Goal: Task Accomplishment & Management: Manage account settings

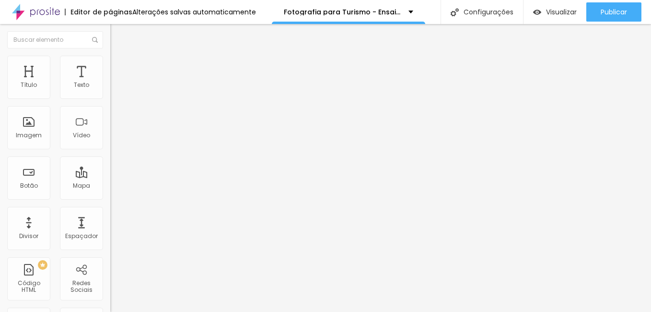
click at [110, 82] on span "Trocar imagem" at bounding box center [136, 78] width 52 height 8
click at [110, 97] on input "Ensaio-de-dia-das-maes-em-casa-no-rio-de-janeiro-rj" at bounding box center [167, 92] width 115 height 10
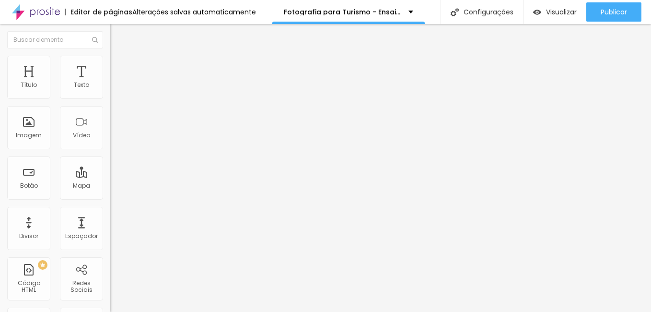
scroll to position [0, 30]
type input "Ensaio-de-turismo-no-rio-de-janeiro-rj"
click at [110, 213] on img at bounding box center [112, 210] width 5 height 5
click at [110, 150] on span "16:9 Cinema" at bounding box center [128, 146] width 36 height 8
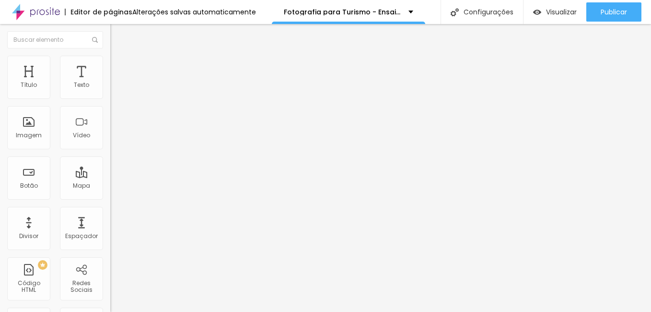
click at [110, 165] on span "Padrão" at bounding box center [121, 161] width 22 height 8
click at [110, 171] on span "Quadrado" at bounding box center [125, 166] width 31 height 8
click at [110, 176] on span "Original" at bounding box center [121, 172] width 23 height 8
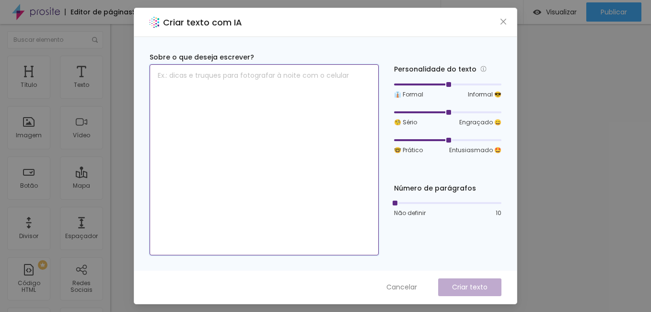
click at [171, 92] on textarea at bounding box center [264, 159] width 229 height 191
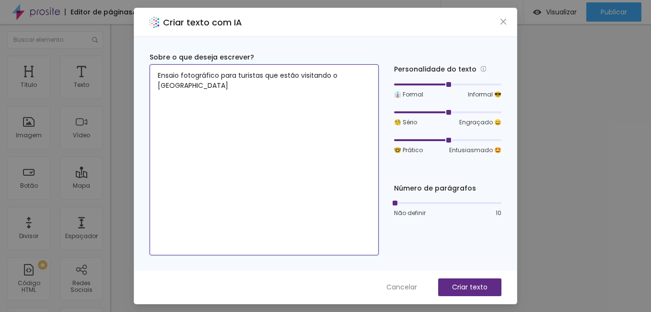
type textarea "Ensaio fotográfico para turistas que estão visitando o Rio de Janeiro"
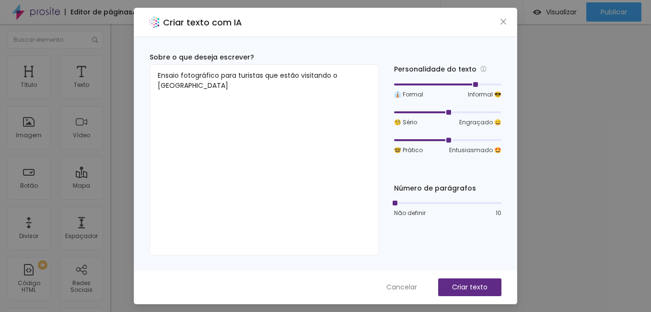
drag, startPoint x: 447, startPoint y: 85, endPoint x: 470, endPoint y: 89, distance: 23.3
click at [472, 87] on div at bounding box center [474, 84] width 5 height 5
drag, startPoint x: 447, startPoint y: 112, endPoint x: 464, endPoint y: 116, distance: 17.8
click at [464, 116] on div "🧐 Sério Engraçado 😄" at bounding box center [447, 117] width 107 height 18
drag, startPoint x: 449, startPoint y: 142, endPoint x: 466, endPoint y: 141, distance: 17.3
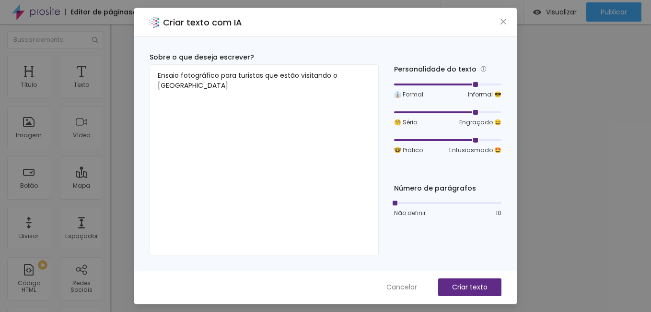
click at [466, 141] on div at bounding box center [447, 140] width 107 height 6
drag, startPoint x: 394, startPoint y: 204, endPoint x: 411, endPoint y: 205, distance: 16.8
click at [413, 205] on div at bounding box center [415, 202] width 5 height 5
click at [467, 285] on p "Criar texto" at bounding box center [469, 287] width 35 height 10
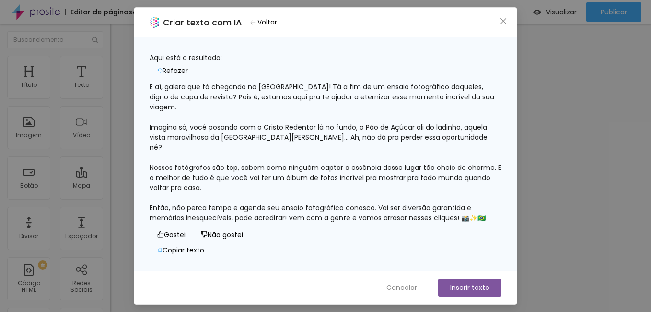
scroll to position [19, 0]
click at [185, 201] on div "E aí, galera que tá chegando no Rio de Janeiro! Tá a fim de um ensaio fotográfi…" at bounding box center [326, 152] width 352 height 141
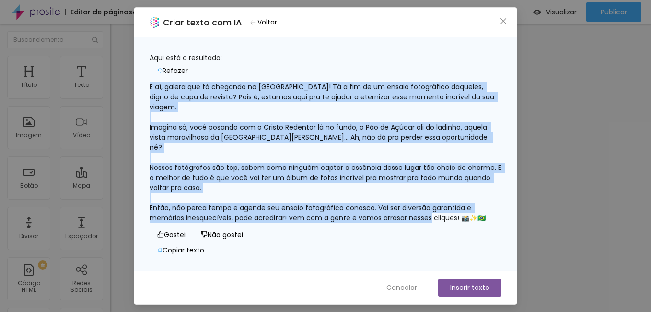
scroll to position [0, 0]
drag, startPoint x: 470, startPoint y: 197, endPoint x: 158, endPoint y: 81, distance: 332.7
click at [158, 82] on div "E aí, galera que tá chegando no Rio de Janeiro! Tá a fim de um ensaio fotográfi…" at bounding box center [326, 152] width 352 height 141
copy div "E aí, galera que tá chegando no Rio de Janeiro! Tá a fim de um ensaio fotográfi…"
click at [212, 242] on button "Copiar texto" at bounding box center [181, 249] width 62 height 15
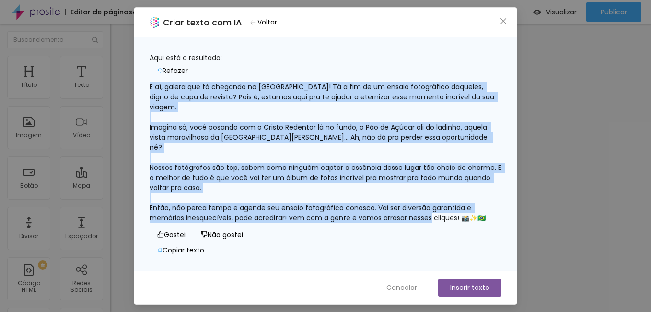
click at [452, 285] on button "Inserir texto" at bounding box center [469, 287] width 63 height 18
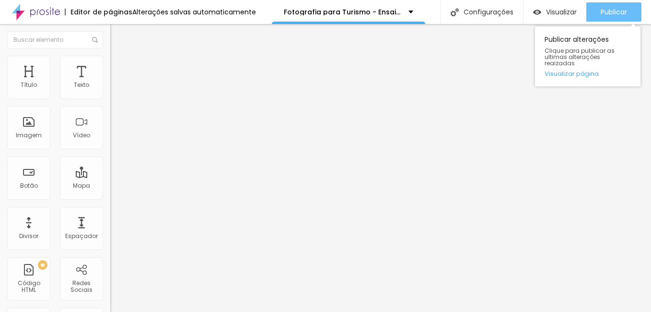
click at [602, 14] on span "Publicar" at bounding box center [614, 12] width 26 height 8
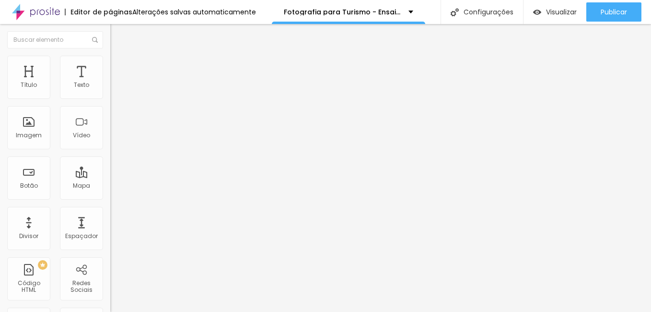
click at [116, 90] on input "10 de agosto de 2025 às 00:00" at bounding box center [138, 86] width 45 height 10
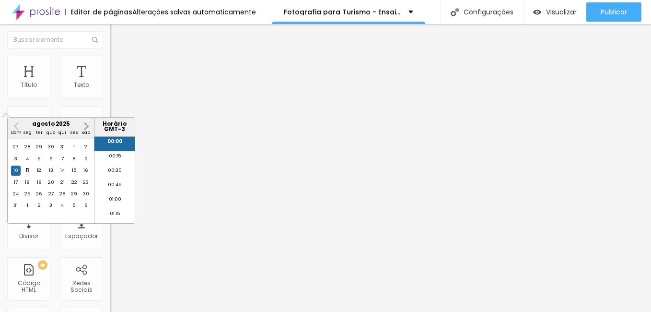
click at [87, 123] on button "Next Month" at bounding box center [86, 125] width 15 height 15
click at [39, 187] on div "23" at bounding box center [40, 182] width 10 height 10
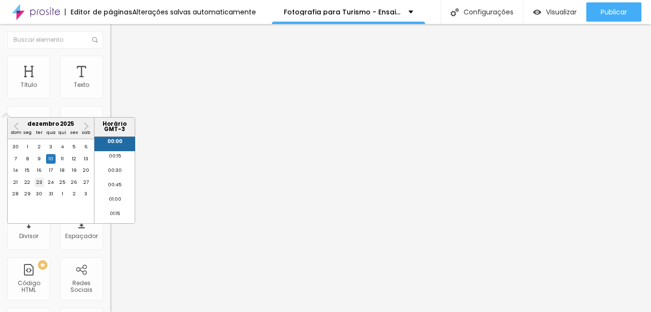
type input "23 de dezembro de 2025 às 00:00"
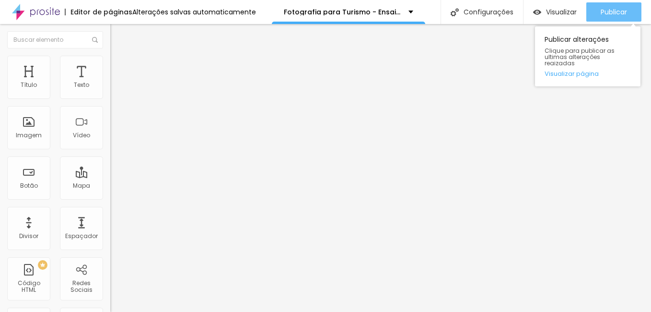
click at [601, 14] on span "Publicar" at bounding box center [614, 12] width 26 height 8
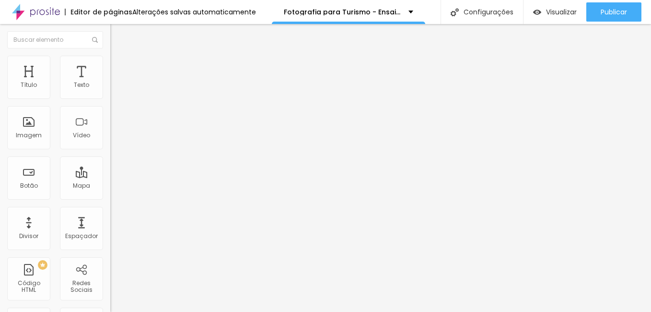
click at [110, 82] on span "Trocar imagem" at bounding box center [136, 78] width 52 height 8
click at [110, 150] on span "Original" at bounding box center [121, 146] width 23 height 8
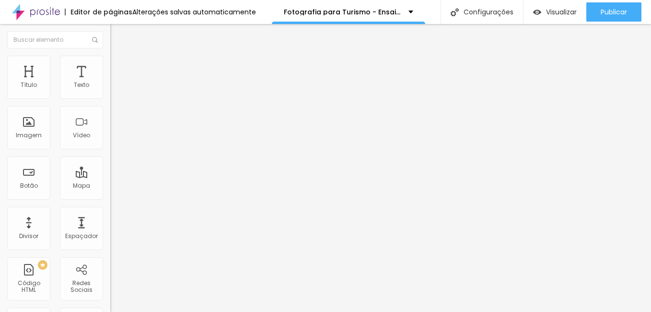
click at [110, 156] on span "Cinema" at bounding box center [122, 152] width 24 height 8
click at [110, 97] on input "text" at bounding box center [167, 92] width 115 height 10
type input "ensaio-fotografico-no-rio-de-janeiro-para-turistas"
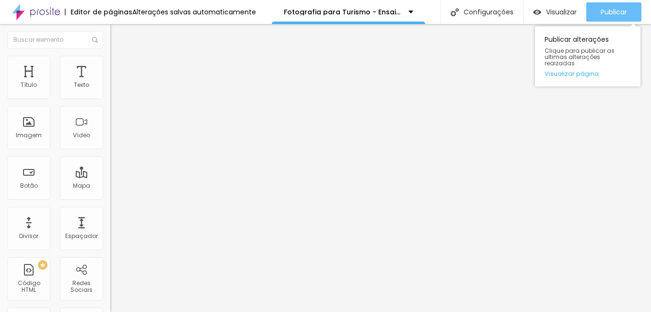
click at [603, 8] on span "Publicar" at bounding box center [614, 12] width 26 height 8
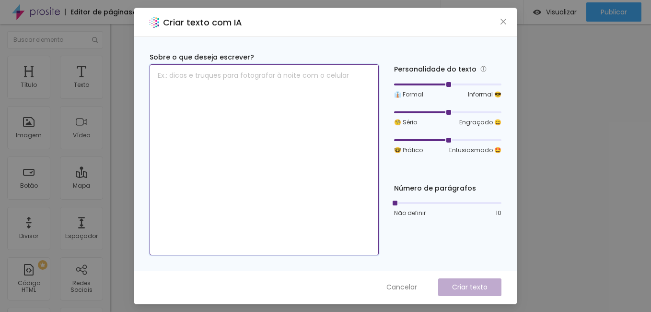
click at [206, 91] on textarea at bounding box center [264, 159] width 229 height 191
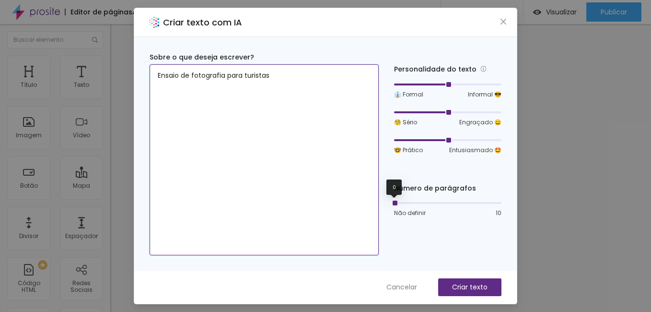
type textarea "Ensaio de fotografia para turistas"
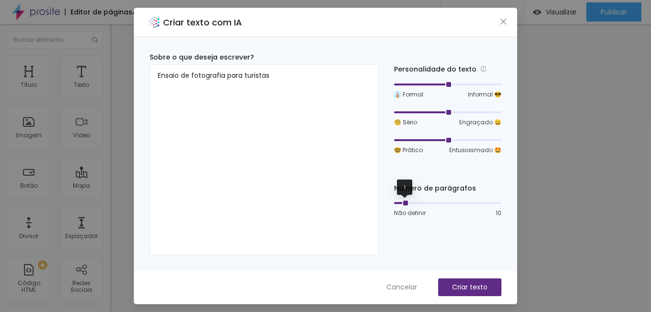
drag, startPoint x: 394, startPoint y: 203, endPoint x: 401, endPoint y: 204, distance: 7.3
click at [402, 204] on div at bounding box center [404, 202] width 5 height 5
click at [474, 285] on p "Criar texto" at bounding box center [469, 287] width 35 height 10
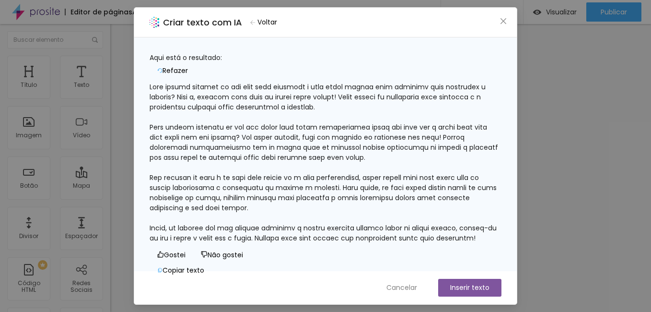
scroll to position [39, 0]
click at [212, 262] on button "Copiar texto" at bounding box center [181, 269] width 62 height 15
click at [405, 286] on span "Cancelar" at bounding box center [401, 287] width 31 height 10
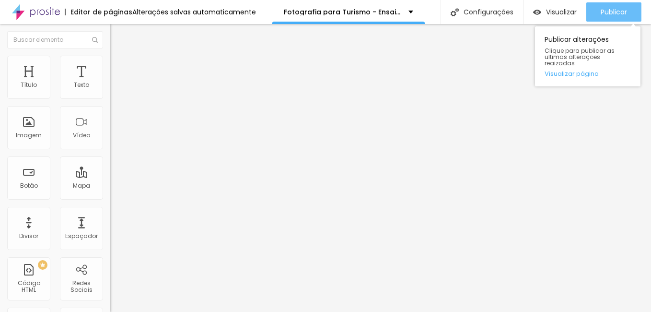
click at [607, 10] on span "Publicar" at bounding box center [614, 12] width 26 height 8
click at [604, 8] on span "Publicar" at bounding box center [614, 12] width 26 height 8
click at [623, 12] on span "Publicar" at bounding box center [614, 12] width 26 height 8
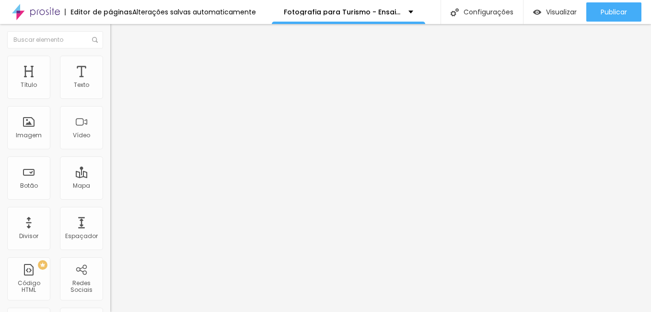
click at [110, 61] on img at bounding box center [114, 60] width 9 height 9
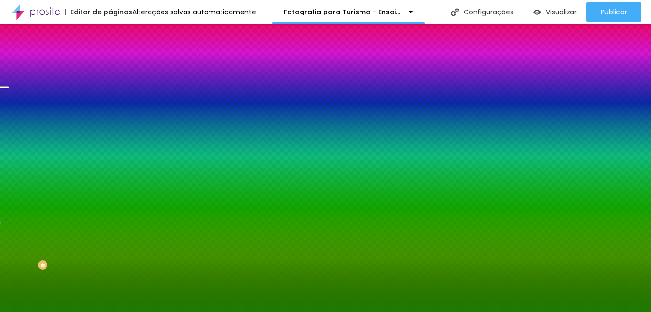
click at [110, 130] on div at bounding box center [165, 130] width 110 height 0
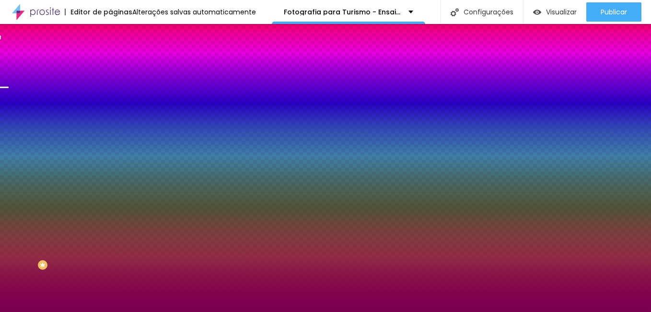
click at [85, 194] on div at bounding box center [325, 156] width 651 height 312
click at [85, 250] on div at bounding box center [325, 156] width 651 height 312
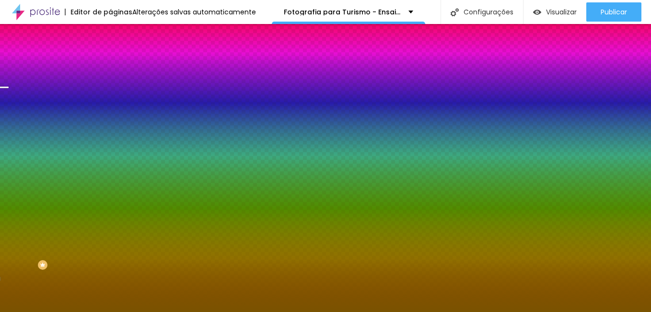
click at [75, 214] on div at bounding box center [325, 156] width 651 height 312
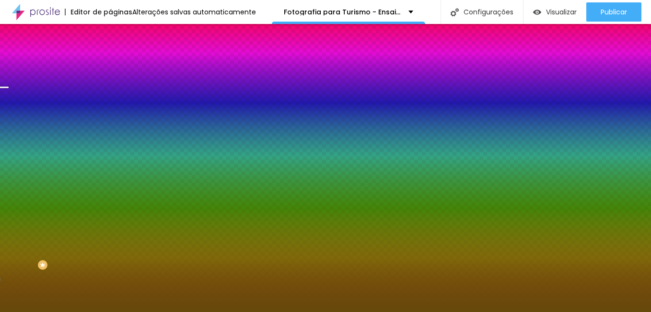
click at [70, 229] on div at bounding box center [325, 156] width 651 height 312
click at [70, 232] on div at bounding box center [325, 156] width 651 height 312
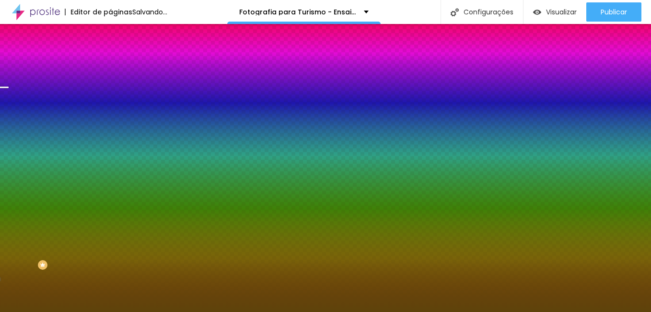
type input "#5E430B"
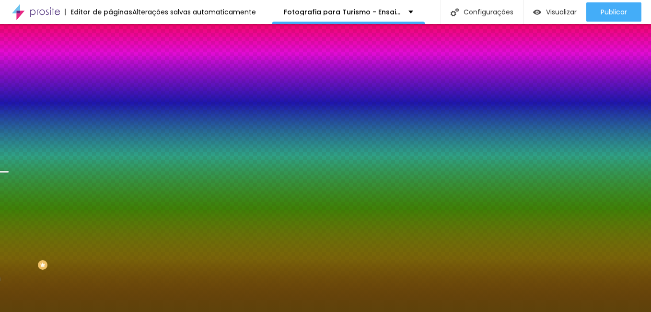
drag, startPoint x: 98, startPoint y: 205, endPoint x: 98, endPoint y: 226, distance: 20.6
click at [9, 172] on div at bounding box center [4, 171] width 10 height 1
click at [110, 140] on input "#5E430B" at bounding box center [167, 135] width 115 height 10
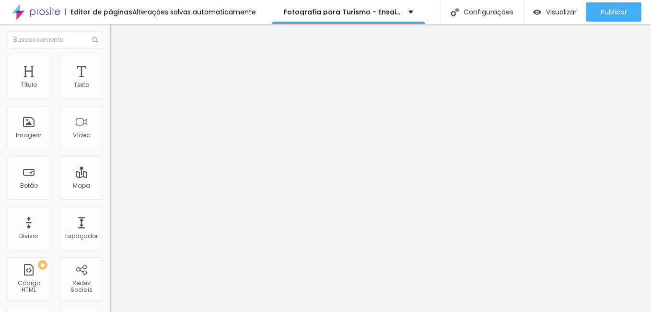
click at [110, 62] on img at bounding box center [114, 60] width 9 height 9
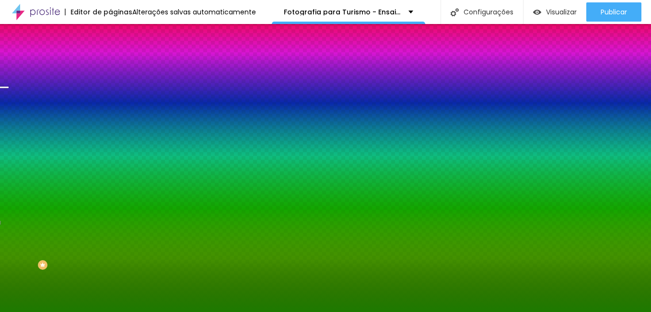
click at [110, 140] on input "#1D7A00" at bounding box center [167, 135] width 115 height 10
paste input "5E430B"
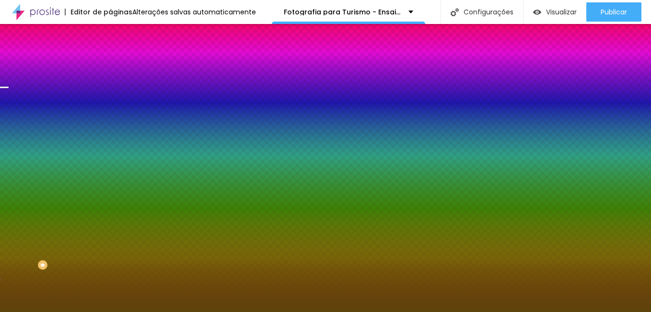
type input "#5E430B"
click at [110, 130] on div at bounding box center [165, 130] width 110 height 0
click at [97, 232] on div at bounding box center [325, 156] width 651 height 312
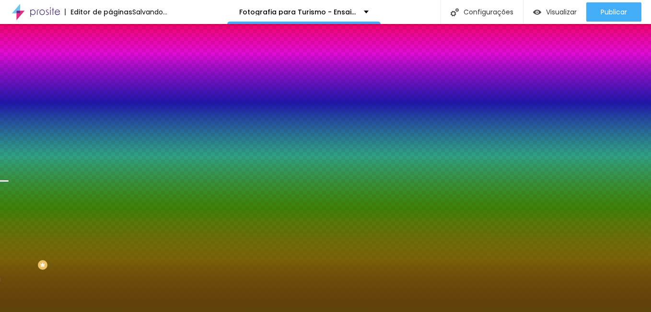
click at [9, 182] on div at bounding box center [4, 180] width 10 height 1
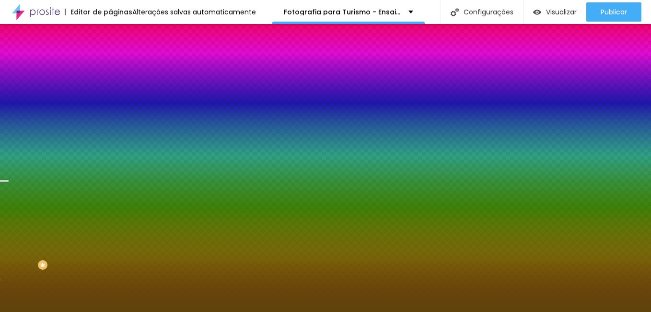
click at [110, 117] on div "Imagem de fundo Adicionar imagem Efeito da Imagem Nenhum Nenhum Parallax Cor de…" at bounding box center [165, 137] width 110 height 124
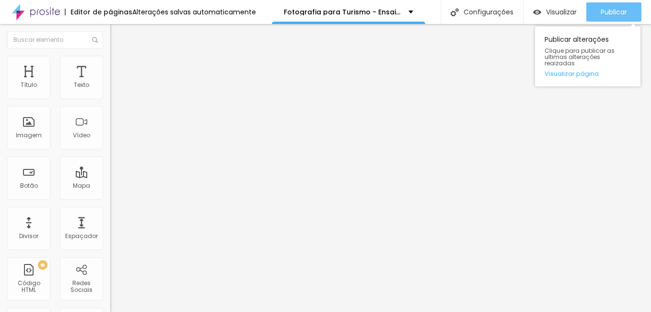
click at [620, 3] on div "Publicar" at bounding box center [614, 11] width 26 height 19
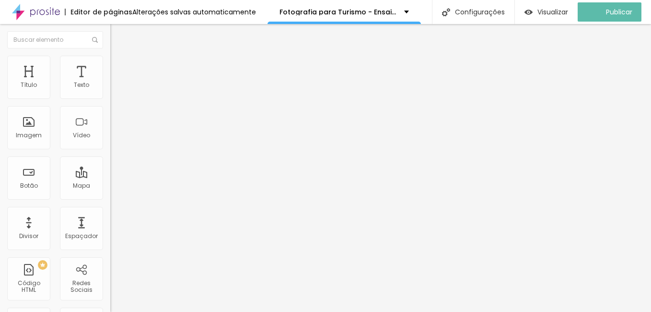
click at [110, 82] on span "Trocar imagem" at bounding box center [136, 78] width 52 height 8
click at [110, 213] on img at bounding box center [112, 210] width 5 height 5
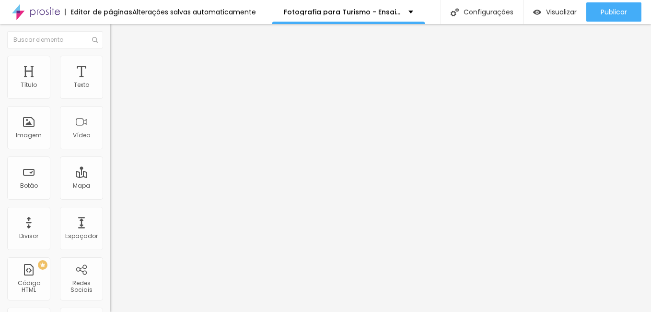
click at [110, 97] on input "text" at bounding box center [167, 92] width 115 height 10
click at [110, 97] on input "ensaio-fotografico-no-rio-de-janeiro-para-turistas" at bounding box center [167, 92] width 115 height 10
click at [110, 87] on div "Descrição da imagem (Alt)" at bounding box center [165, 84] width 110 height 6
click at [110, 97] on input "text" at bounding box center [167, 92] width 115 height 10
paste input "ensaio-fotografico-no-rio-de-janeiro-para-turistas"
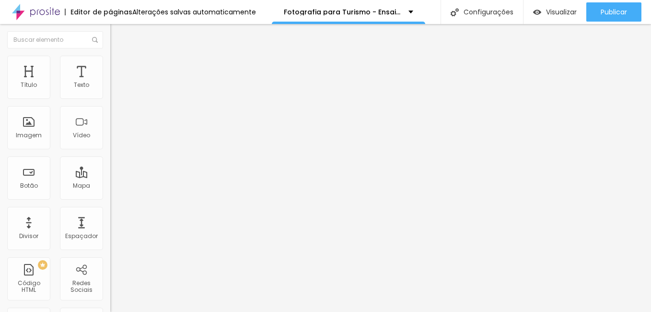
scroll to position [0, 65]
type input "ensaio-fotografico-no-rio-de-janeiro-para-turistas"
click at [110, 150] on span "Original" at bounding box center [121, 146] width 23 height 8
click at [110, 156] on span "Cinema" at bounding box center [122, 152] width 24 height 8
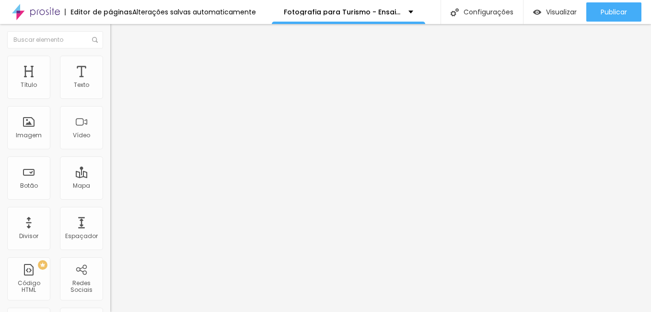
click at [110, 171] on span "Quadrado" at bounding box center [125, 166] width 31 height 8
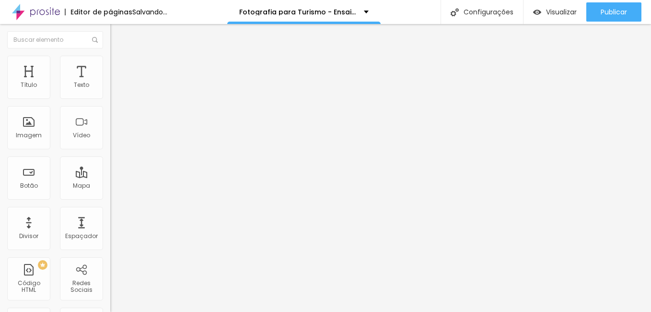
click at [110, 162] on span "Padrão" at bounding box center [121, 157] width 22 height 8
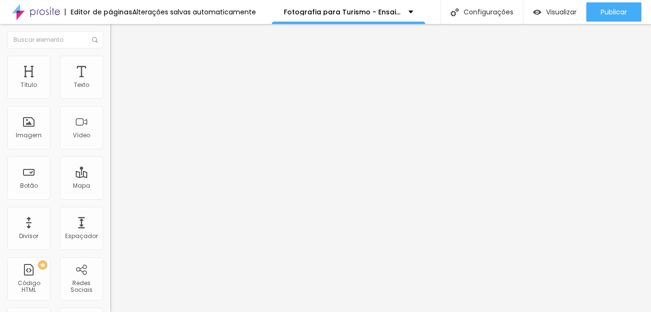
click at [110, 175] on div "Original" at bounding box center [165, 173] width 110 height 6
click at [110, 150] on span "Original" at bounding box center [121, 146] width 23 height 8
click at [110, 58] on img at bounding box center [114, 60] width 9 height 9
click at [110, 65] on img at bounding box center [114, 69] width 9 height 9
click at [110, 56] on li "Conteúdo" at bounding box center [165, 51] width 110 height 10
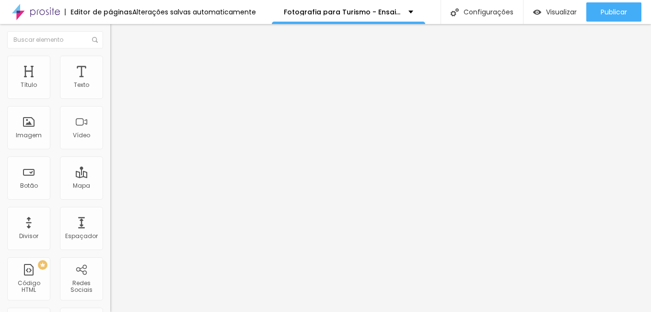
click at [117, 34] on img "button" at bounding box center [121, 35] width 8 height 8
click at [110, 150] on span "Original" at bounding box center [121, 146] width 23 height 8
click at [110, 156] on span "Cinema" at bounding box center [122, 152] width 24 height 8
click at [110, 165] on span "Padrão" at bounding box center [121, 161] width 22 height 8
click at [110, 171] on span "Quadrado" at bounding box center [125, 166] width 31 height 8
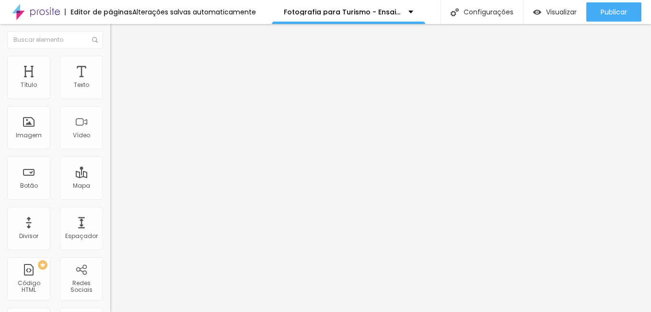
click at [110, 176] on span "Original" at bounding box center [121, 172] width 23 height 8
click at [110, 167] on span "Quadrado" at bounding box center [125, 163] width 31 height 8
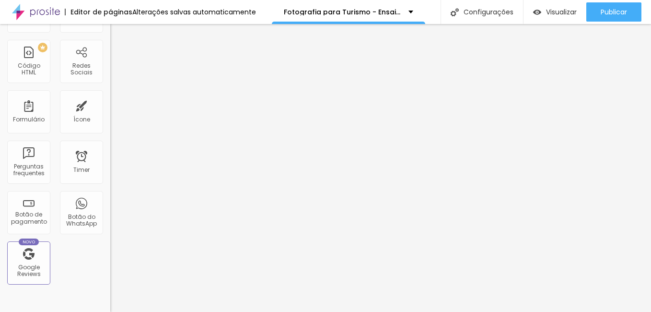
scroll to position [240, 0]
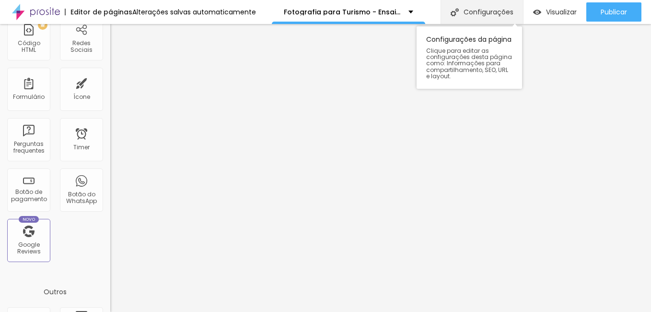
click at [482, 11] on div "Configurações" at bounding box center [481, 12] width 82 height 24
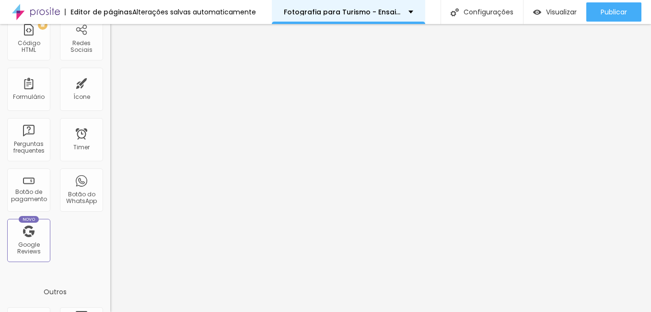
click at [409, 8] on div "Fotografia para Turismo - Ensaio de Familia no [GEOGRAPHIC_DATA] RJ - Ensaio Do…" at bounding box center [348, 12] width 153 height 24
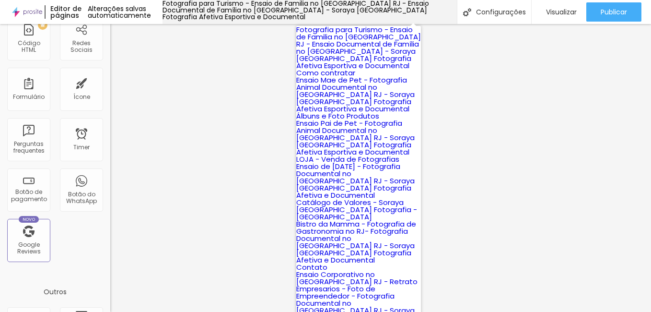
click at [409, 8] on div "Fotografia para Turismo - Ensaio de Familia no [GEOGRAPHIC_DATA] RJ - Ensaio Do…" at bounding box center [309, 10] width 294 height 20
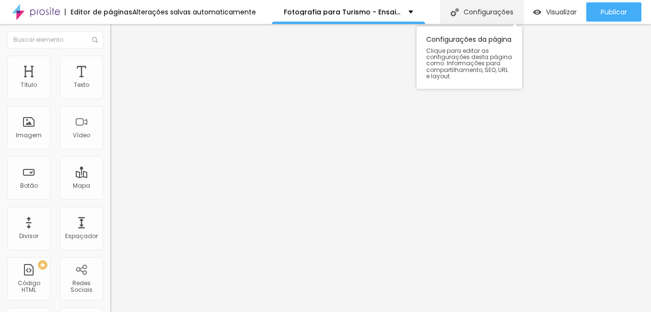
click at [513, 9] on div "Configurações" at bounding box center [481, 12] width 82 height 24
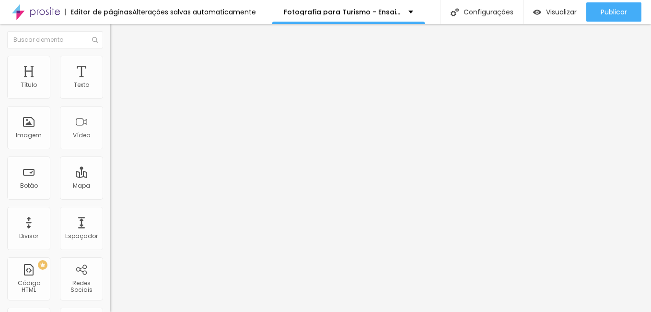
drag, startPoint x: 297, startPoint y: 92, endPoint x: 318, endPoint y: 95, distance: 20.8
drag, startPoint x: 419, startPoint y: 93, endPoint x: 459, endPoint y: 96, distance: 39.9
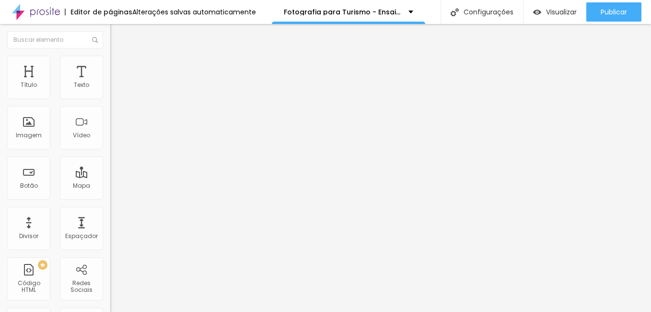
scroll to position [0, 372]
drag, startPoint x: 485, startPoint y: 92, endPoint x: 516, endPoint y: 96, distance: 31.0
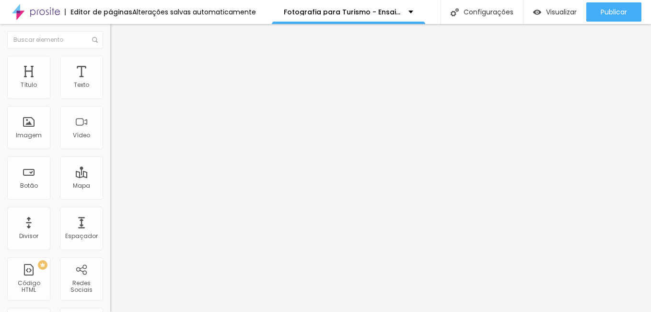
type input "Fotografia para Turistas - Ensaio Documental e Afetivo no [GEOGRAPHIC_DATA] RJ …"
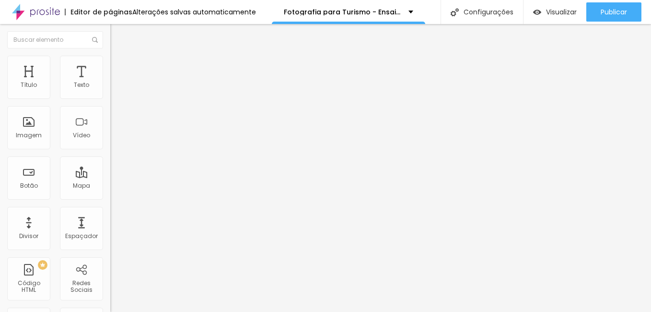
click at [110, 82] on span "Trocar imagem" at bounding box center [136, 78] width 52 height 8
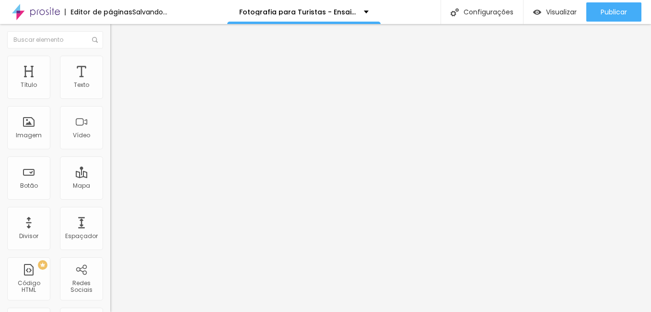
click at [110, 150] on span "Original" at bounding box center [121, 146] width 23 height 8
click at [117, 37] on img "button" at bounding box center [121, 35] width 8 height 8
click at [110, 82] on span "Adicionar imagem" at bounding box center [141, 78] width 62 height 8
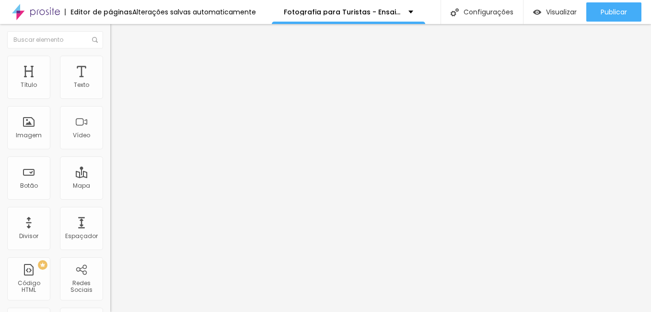
scroll to position [860, 0]
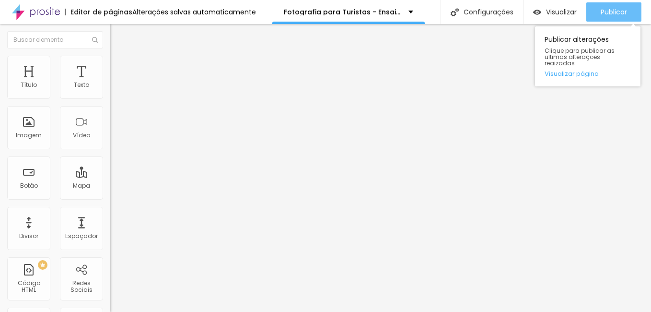
click at [603, 13] on span "Publicar" at bounding box center [614, 12] width 26 height 8
click at [632, 14] on button "Publicar" at bounding box center [613, 11] width 55 height 19
click at [607, 12] on span "Publicar" at bounding box center [614, 12] width 26 height 8
click at [608, 5] on div "Publicar" at bounding box center [614, 11] width 26 height 19
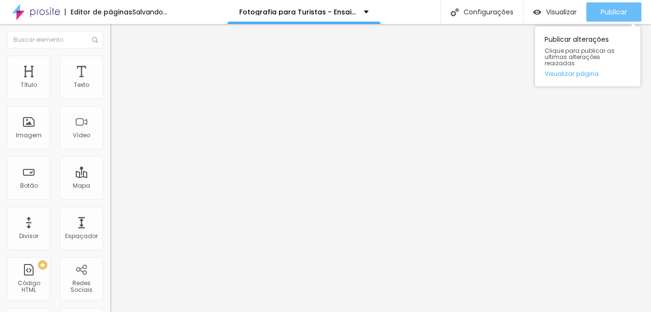
click at [590, 15] on button "Publicar" at bounding box center [613, 11] width 55 height 19
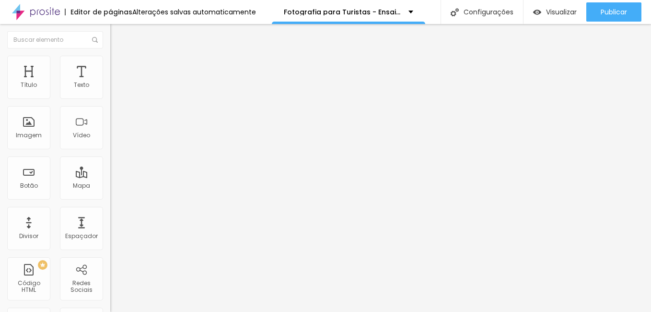
click at [110, 82] on span "Trocar imagem" at bounding box center [136, 78] width 52 height 8
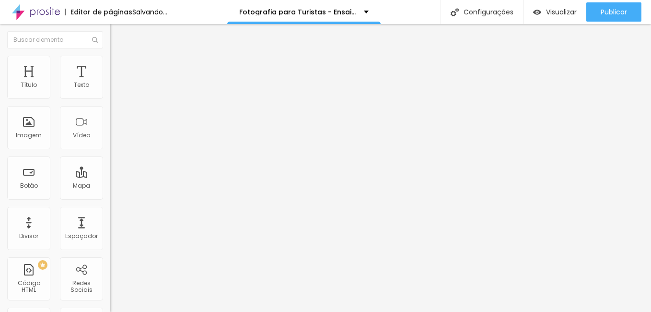
click at [110, 82] on span "Trocar imagem" at bounding box center [136, 78] width 52 height 8
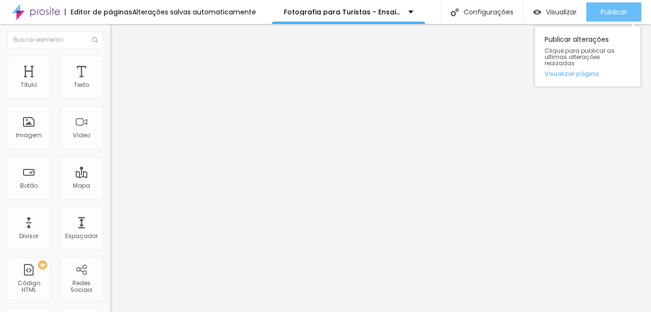
click at [613, 15] on span "Publicar" at bounding box center [614, 12] width 26 height 8
click at [617, 13] on span "Publicar" at bounding box center [614, 12] width 26 height 8
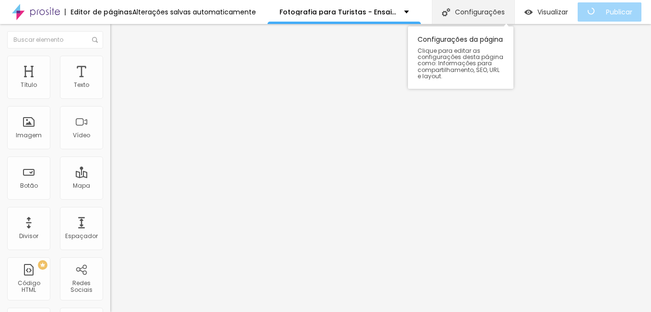
click at [495, 14] on div "Configurações" at bounding box center [473, 12] width 82 height 24
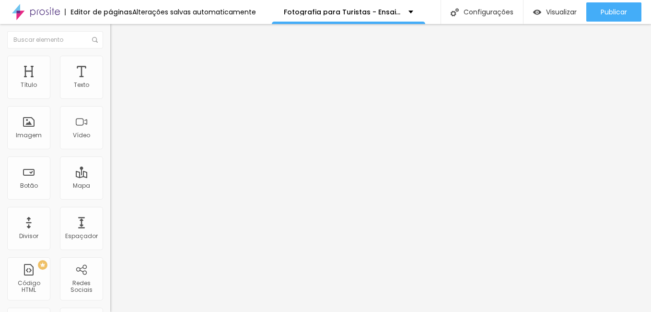
drag, startPoint x: 312, startPoint y: 140, endPoint x: 321, endPoint y: 140, distance: 8.6
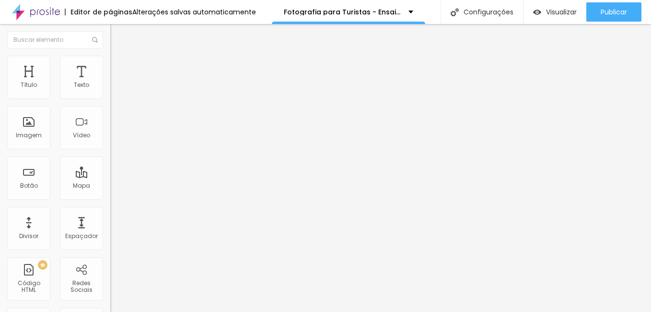
type input "/fotografia-para-turistas-ensaio-fotografico-de-familia-no-[GEOGRAPHIC_DATA]-[G…"
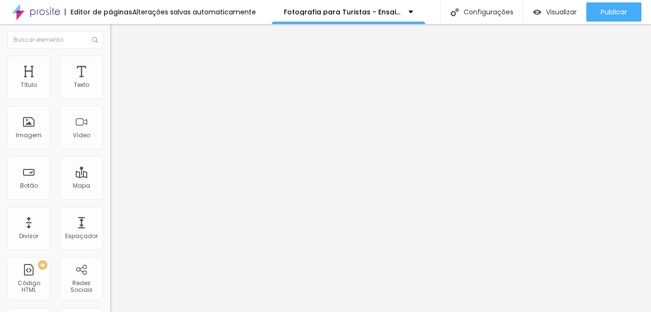
type input "r"
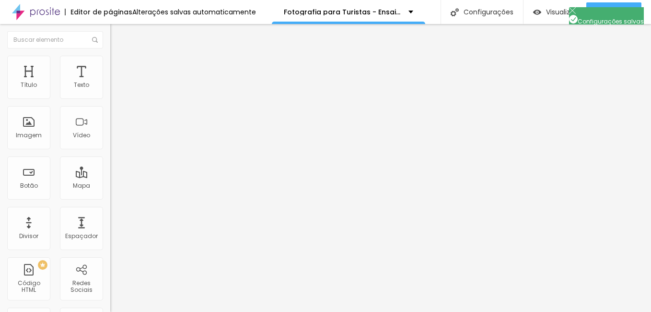
drag, startPoint x: 264, startPoint y: 262, endPoint x: 536, endPoint y: 252, distance: 272.4
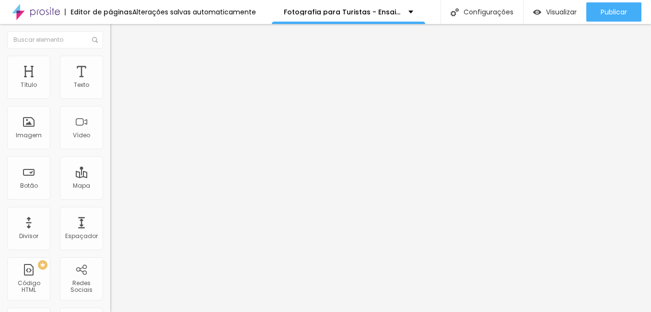
type textarea "Fotografia com Sensibilidade - Fotografia Afetiva de Família, Fotografia Docume…"
drag, startPoint x: 262, startPoint y: 163, endPoint x: 344, endPoint y: 159, distance: 82.1
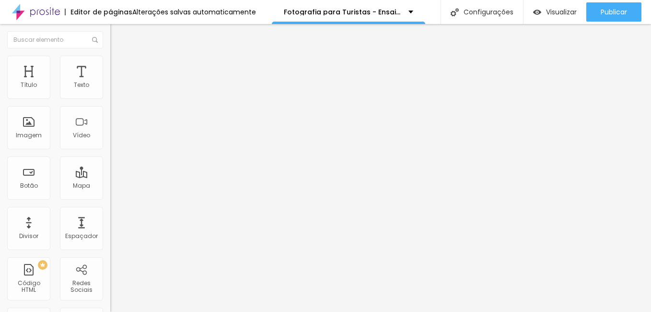
drag, startPoint x: 411, startPoint y: 165, endPoint x: 438, endPoint y: 165, distance: 27.3
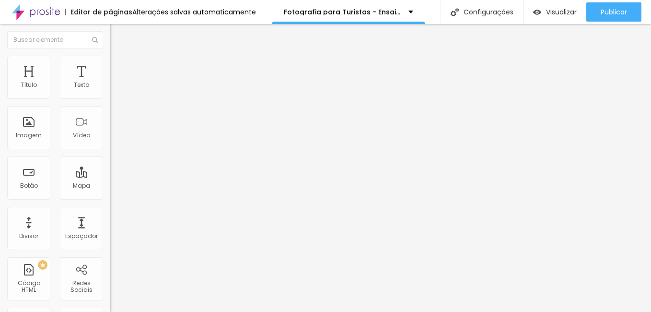
type input "ENSAIO TURISTICO NO [GEOGRAPHIC_DATA] RJ - Fotógrafa de Família no [GEOGRAPHIC_…"
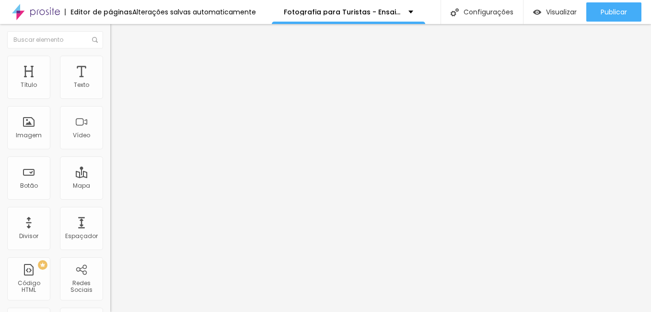
scroll to position [0, 0]
type textarea "ensaio turistico [GEOGRAPHIC_DATA], ensaio de turismo no [GEOGRAPHIC_DATA], ens…"
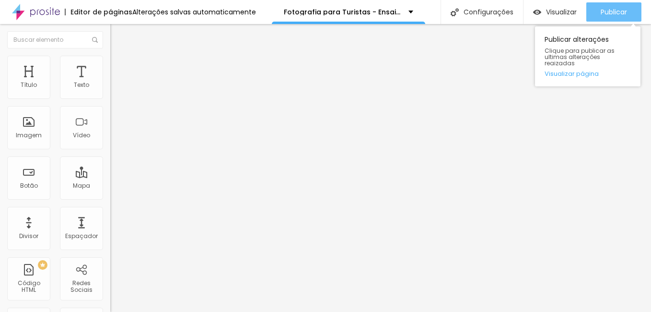
click at [599, 12] on button "Publicar" at bounding box center [613, 11] width 55 height 19
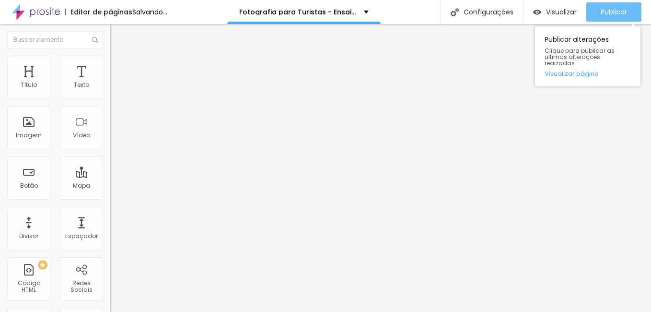
click at [604, 9] on span "Publicar" at bounding box center [614, 12] width 26 height 8
